Goal: Task Accomplishment & Management: Manage account settings

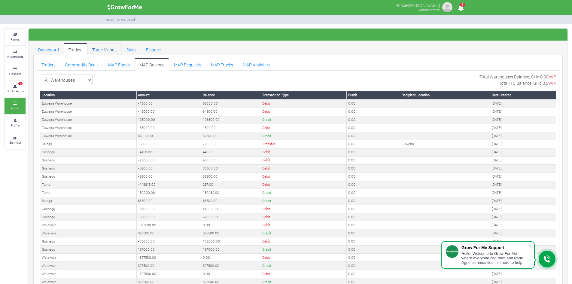
click at [103, 48] on link "Trade Mangt." at bounding box center [104, 49] width 34 height 12
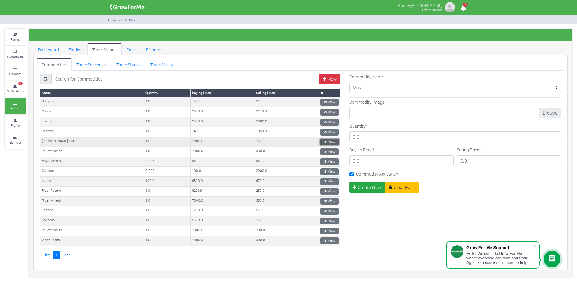
click at [324, 142] on link "View" at bounding box center [329, 142] width 18 height 7
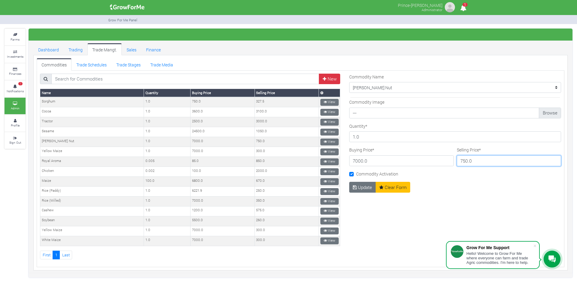
click at [472, 159] on input "750.0" at bounding box center [509, 160] width 105 height 11
type input "415"
click at [359, 183] on button "Update" at bounding box center [362, 187] width 27 height 11
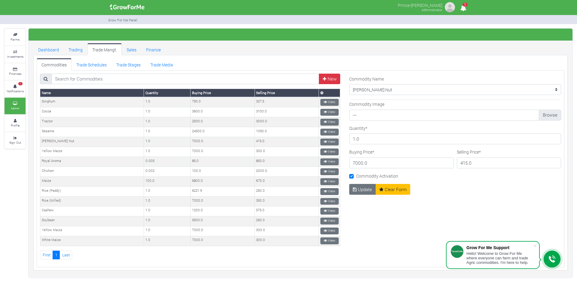
click at [376, 230] on div "Update Clear Form" at bounding box center [379, 277] width 61 height 186
